Goal: Transaction & Acquisition: Purchase product/service

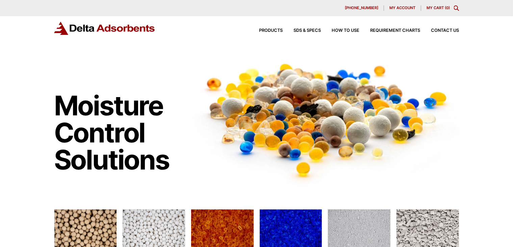
click at [449, 7] on link "My Cart ( 0 )" at bounding box center [438, 7] width 23 height 5
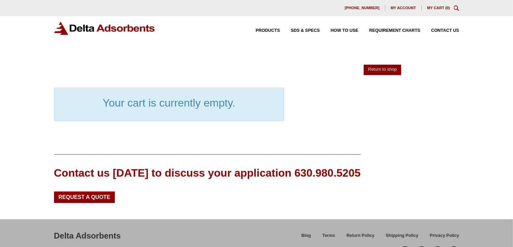
click at [457, 9] on icon "Toggle Modal Content" at bounding box center [456, 7] width 5 height 5
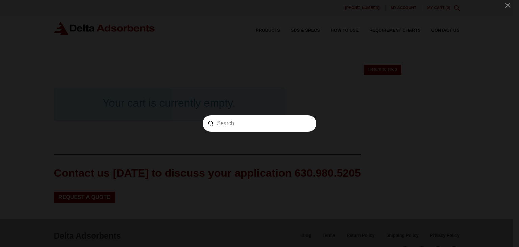
click at [277, 126] on input "Search" at bounding box center [259, 123] width 85 height 7
paste input "MS4S805"
type input "MS4S805"
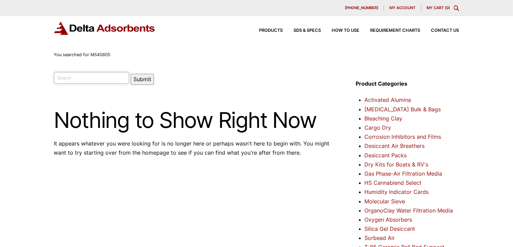
click at [78, 73] on input "search" at bounding box center [91, 77] width 75 height 11
paste input "MS4S805"
type input "MS4S805"
click at [131, 74] on button "Submit" at bounding box center [142, 79] width 23 height 11
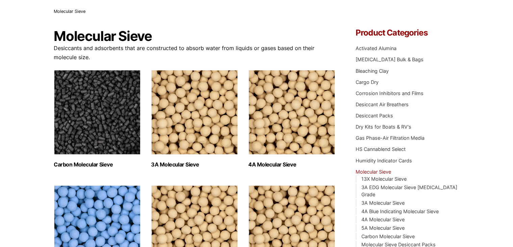
scroll to position [56, 0]
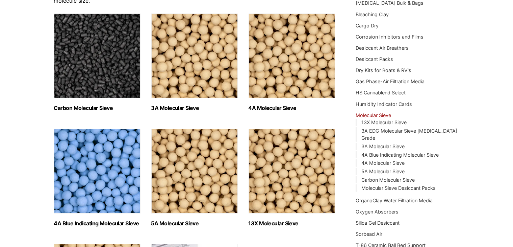
scroll to position [112, 0]
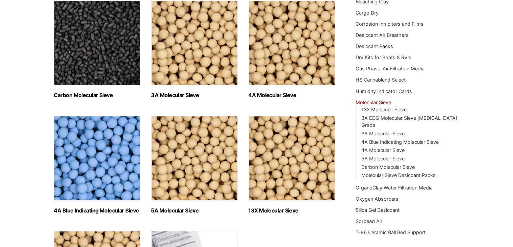
click at [207, 127] on img "Visit product category 5A Molecular Sieve" at bounding box center [194, 158] width 86 height 84
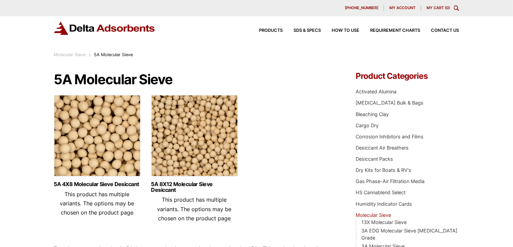
click at [161, 140] on img at bounding box center [194, 137] width 86 height 84
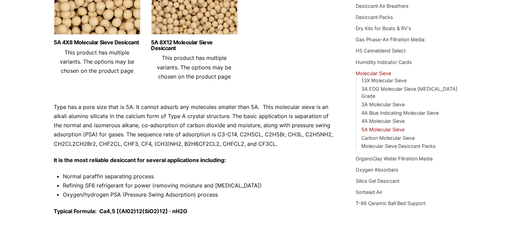
scroll to position [55, 0]
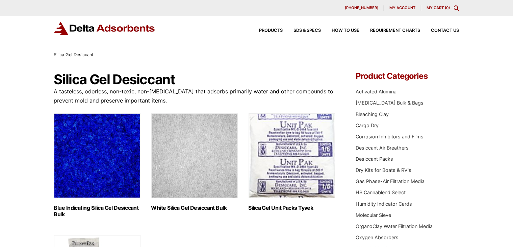
click at [301, 157] on img "Visit product category Silica Gel Unit Packs Tyvek" at bounding box center [292, 155] width 86 height 84
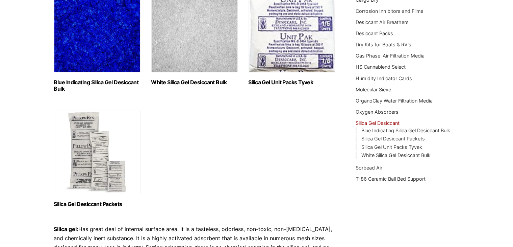
scroll to position [112, 0]
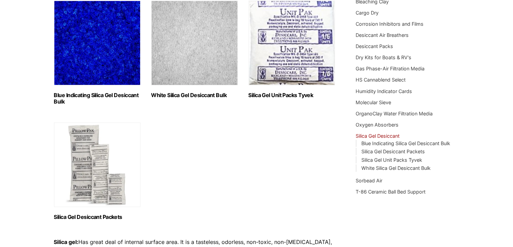
click at [180, 68] on img "Visit product category White Silica Gel Desiccant Bulk" at bounding box center [194, 43] width 86 height 84
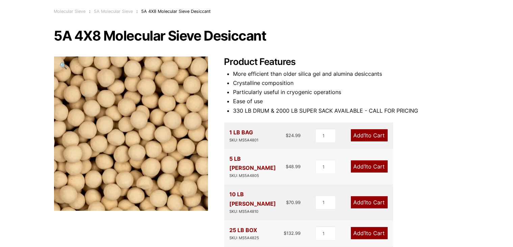
scroll to position [56, 0]
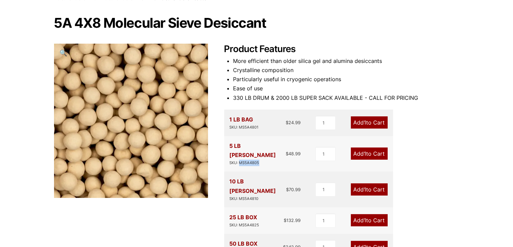
drag, startPoint x: 259, startPoint y: 153, endPoint x: 239, endPoint y: 153, distance: 19.9
click at [239, 159] on div "SKU: MS5A4805" at bounding box center [258, 162] width 56 height 6
click at [255, 159] on div "SKU: MS5A4805" at bounding box center [258, 162] width 56 height 6
